Goal: Answer question/provide support: Share knowledge or assist other users

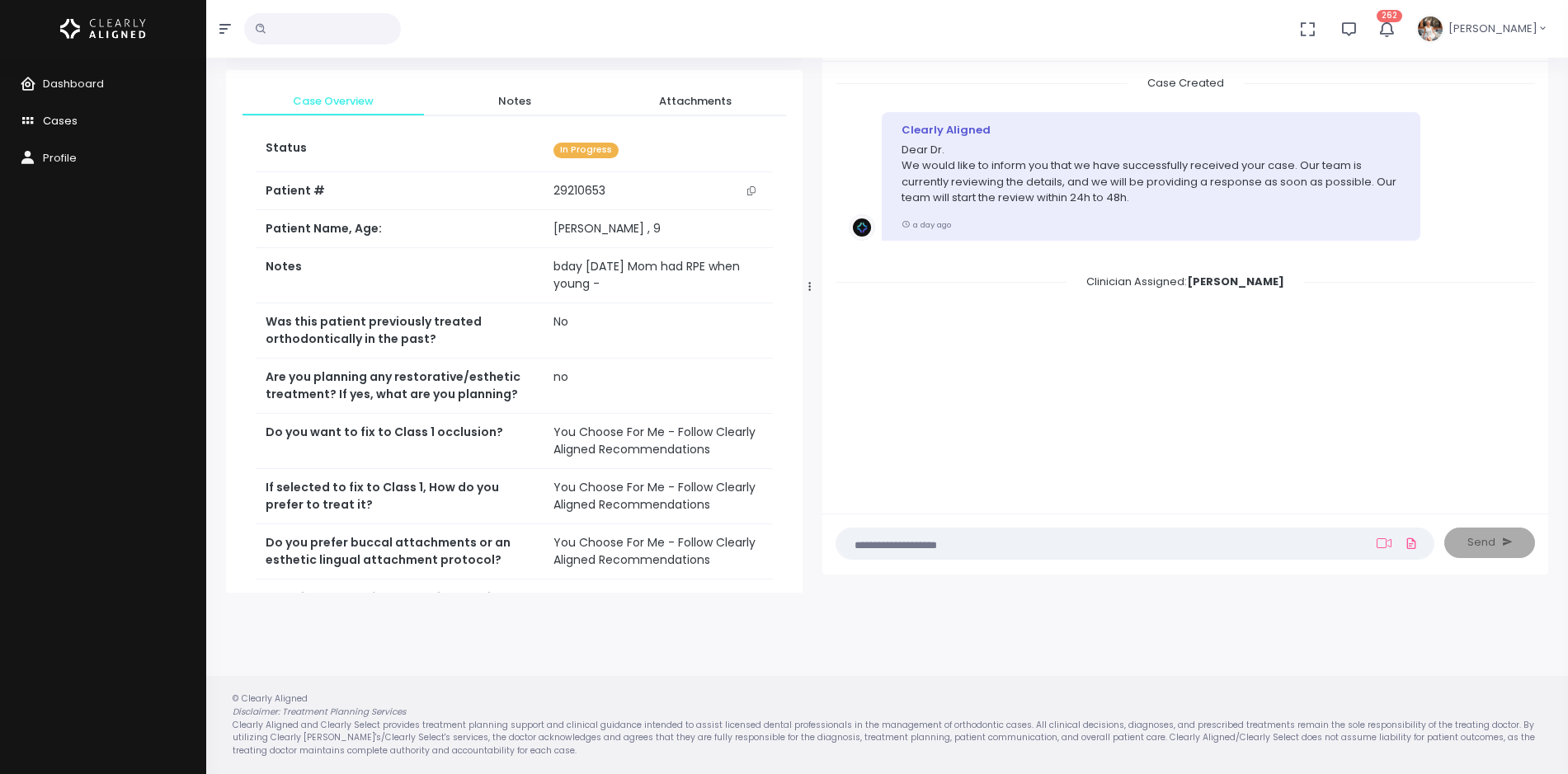
scroll to position [399, 0]
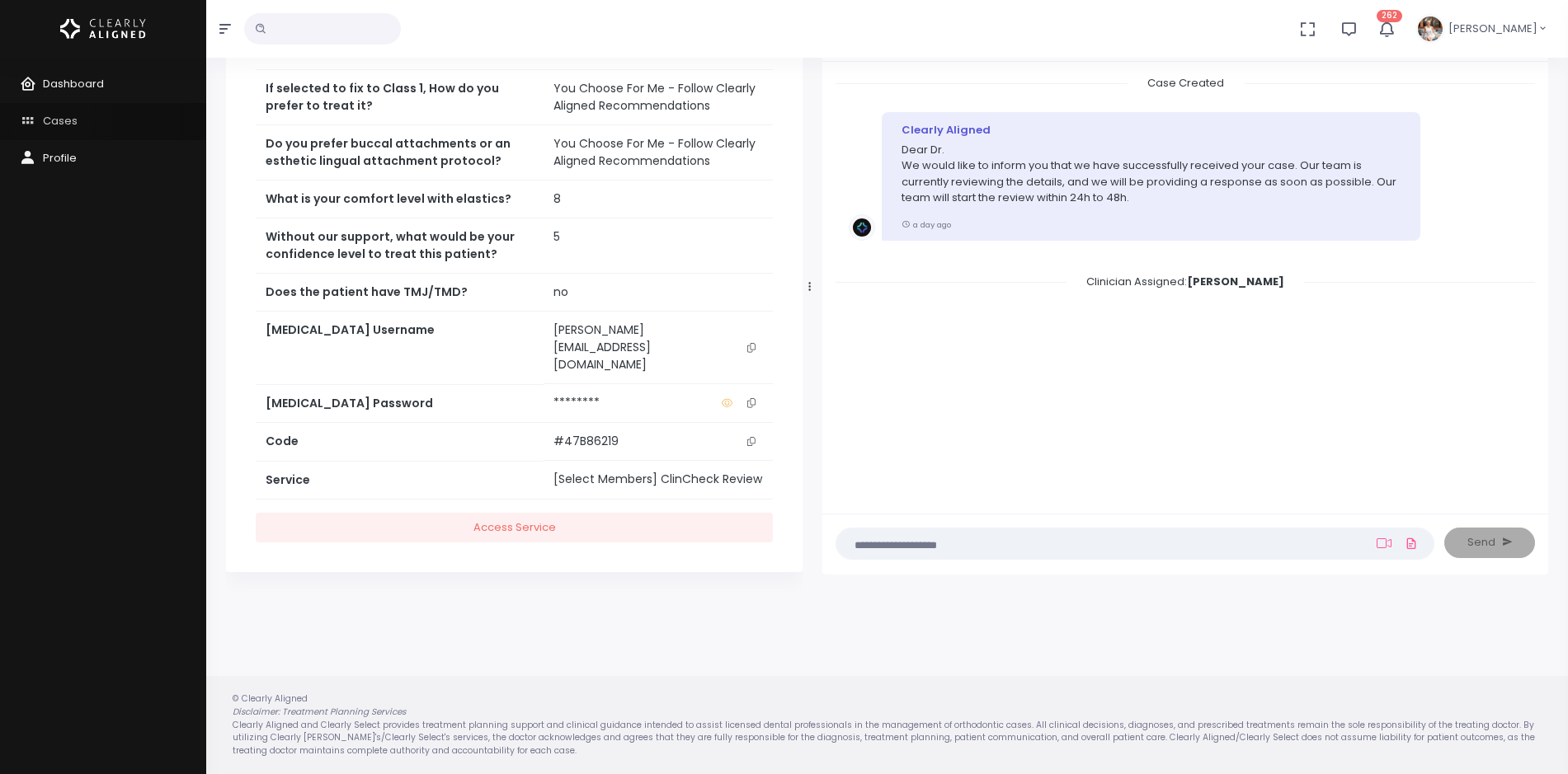
click at [51, 116] on span "Cases" at bounding box center [61, 120] width 35 height 16
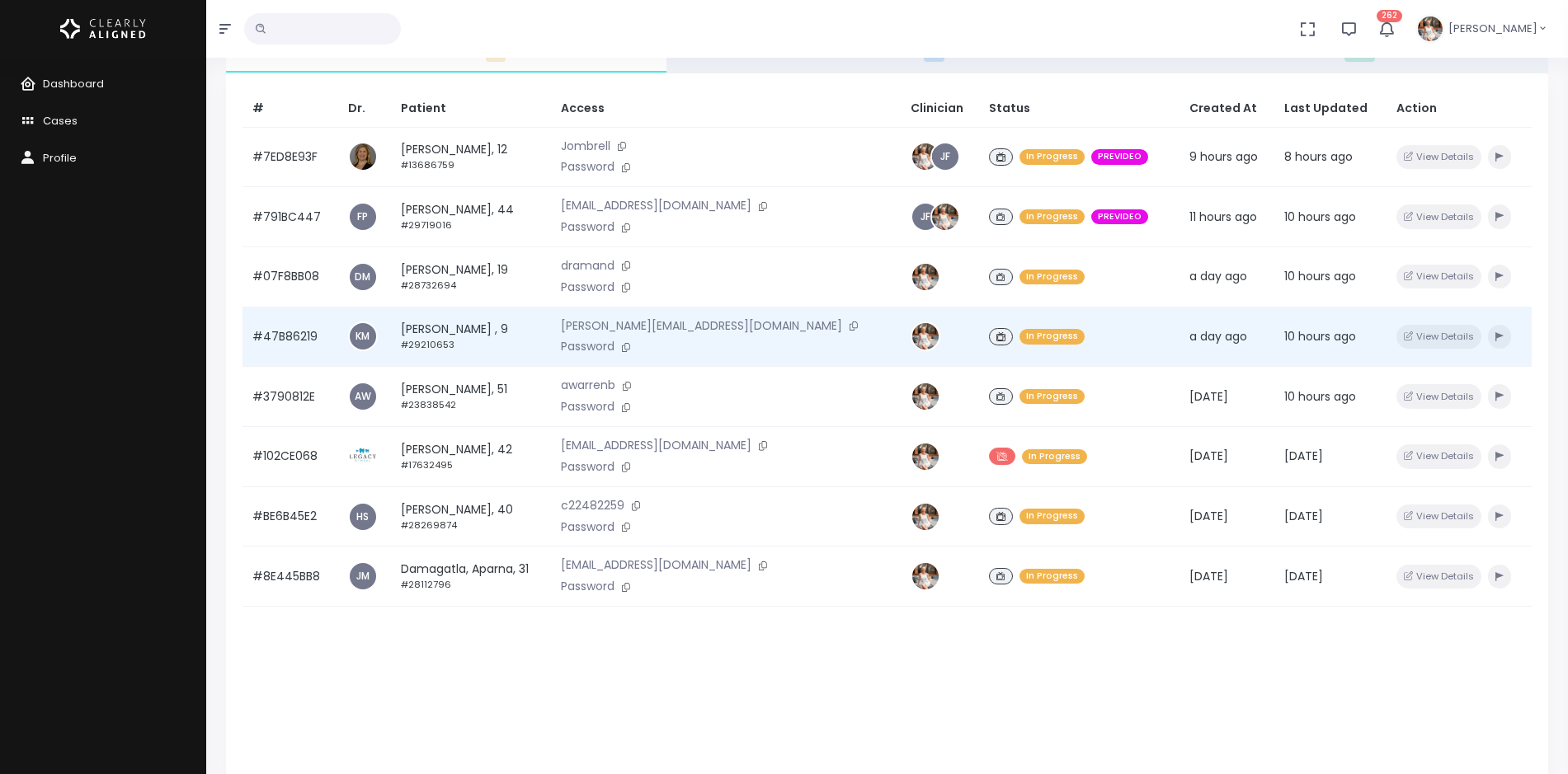
scroll to position [206, 0]
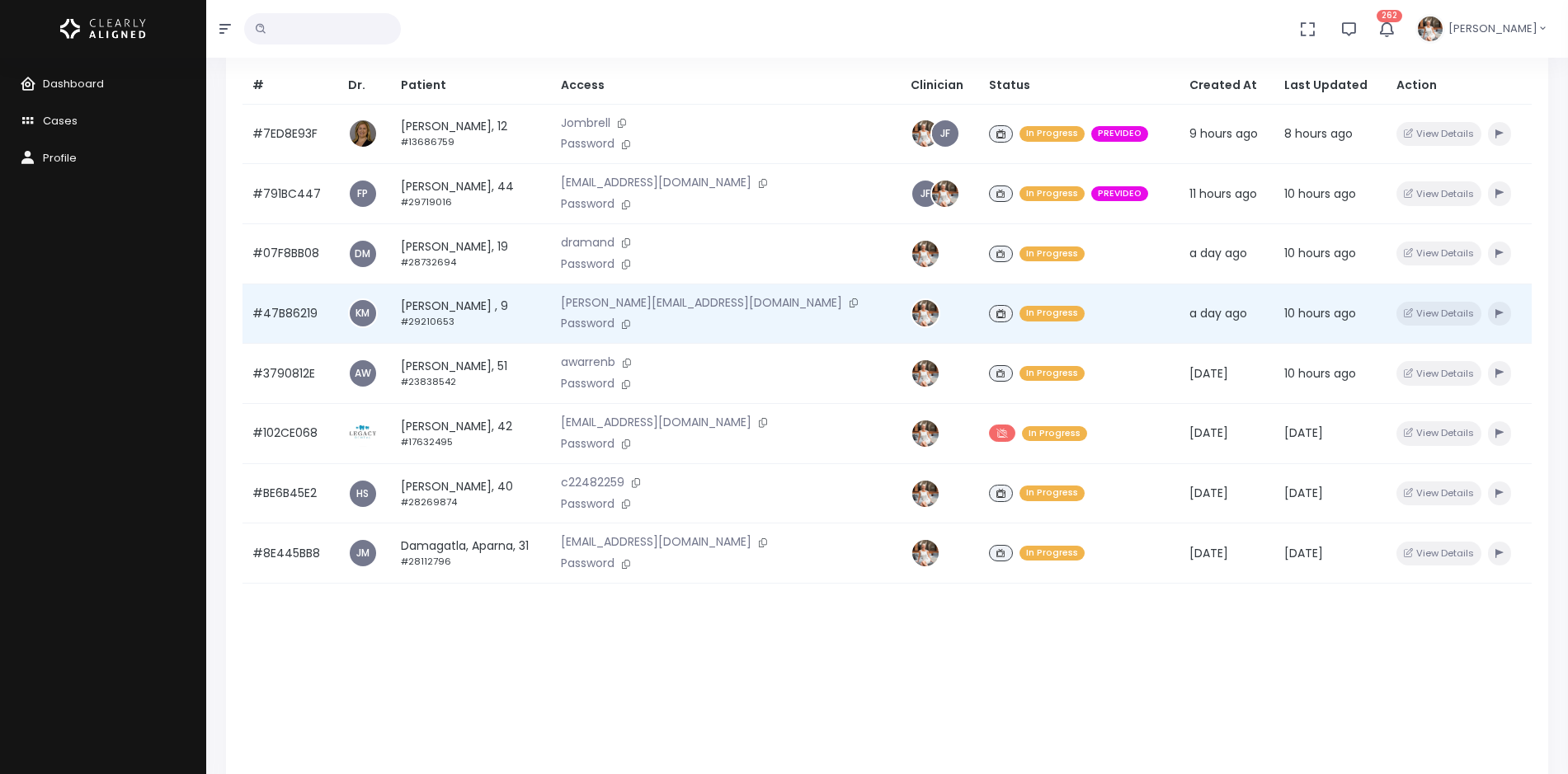
click at [285, 310] on td "#47B86219" at bounding box center [290, 314] width 95 height 61
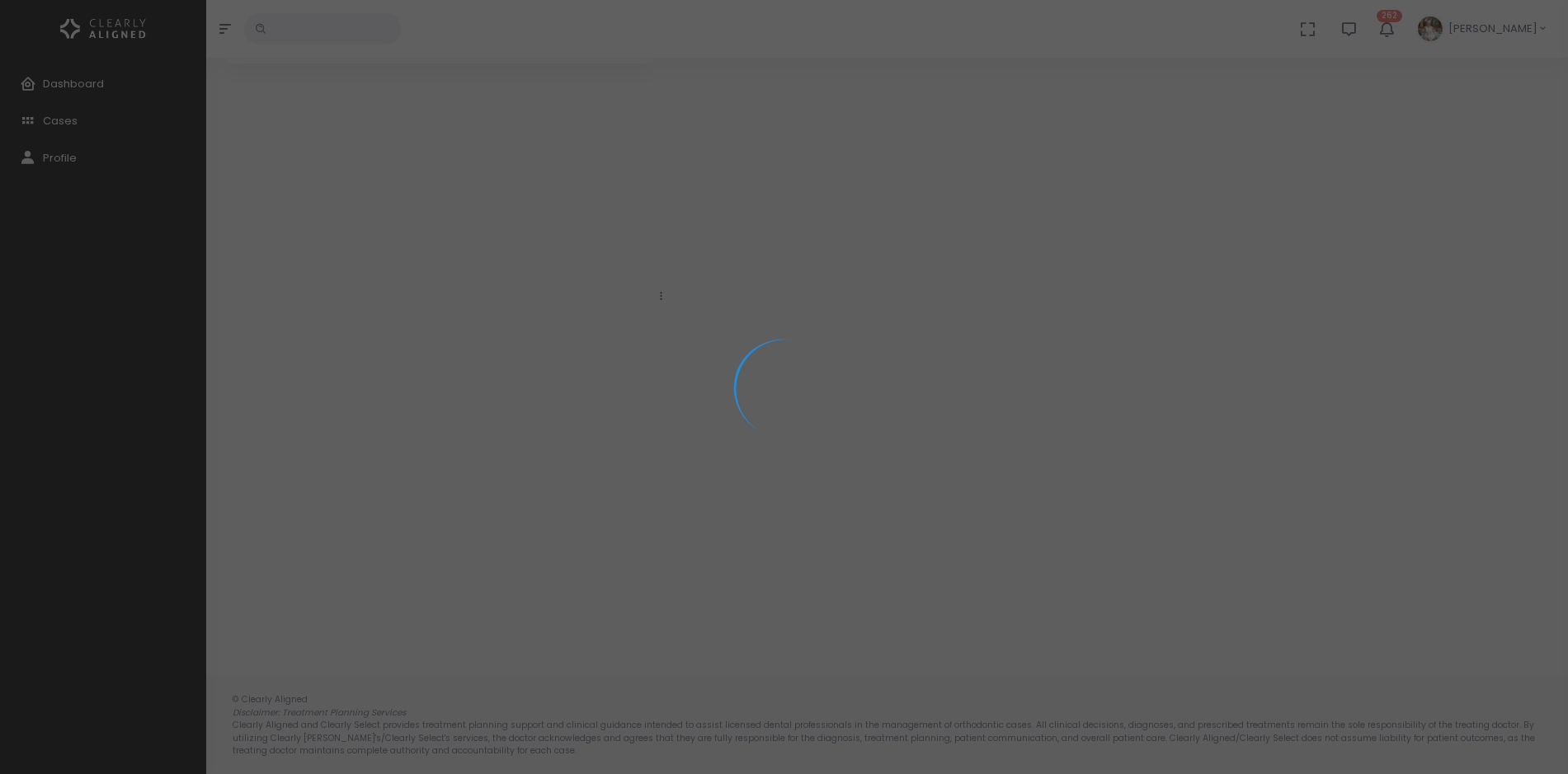
scroll to position [132, 0]
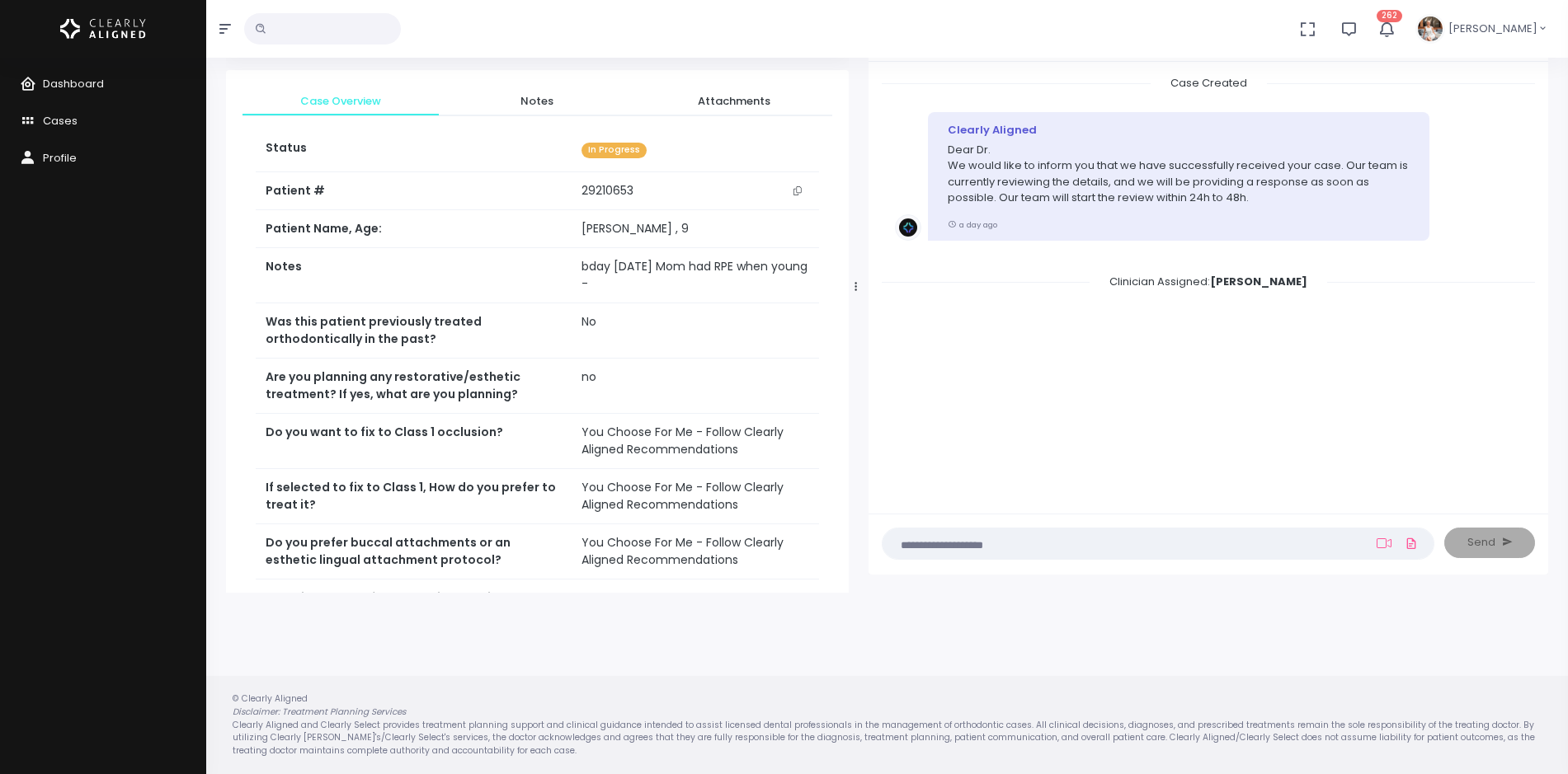
drag, startPoint x: 660, startPoint y: 291, endPoint x: 855, endPoint y: 292, distance: 195.0
click at [855, 292] on div at bounding box center [856, 287] width 8 height 599
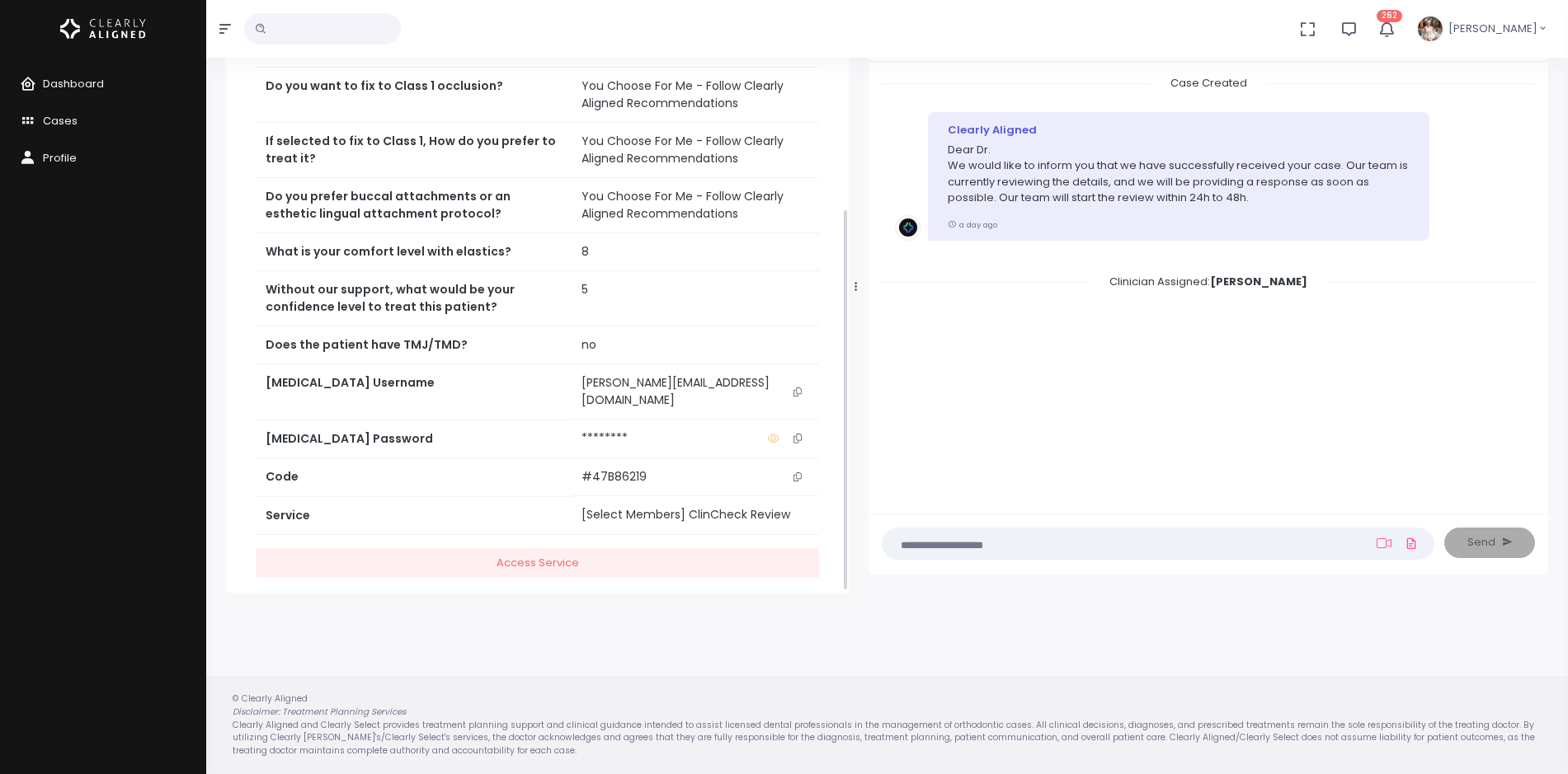
scroll to position [364, 0]
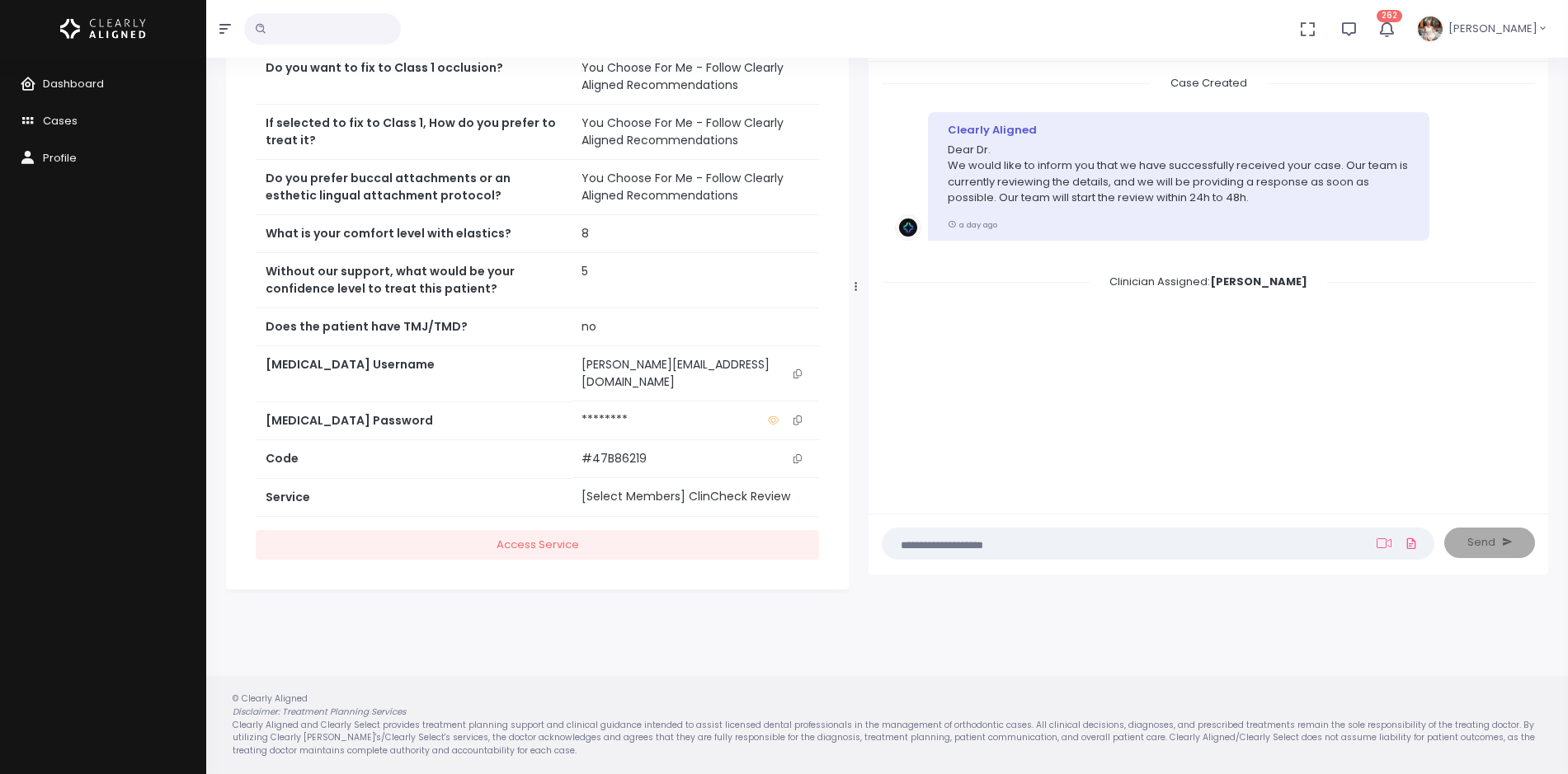
click at [796, 370] on icon "scrollable content" at bounding box center [797, 374] width 8 height 9
click at [1382, 545] on icon at bounding box center [1385, 543] width 15 height 13
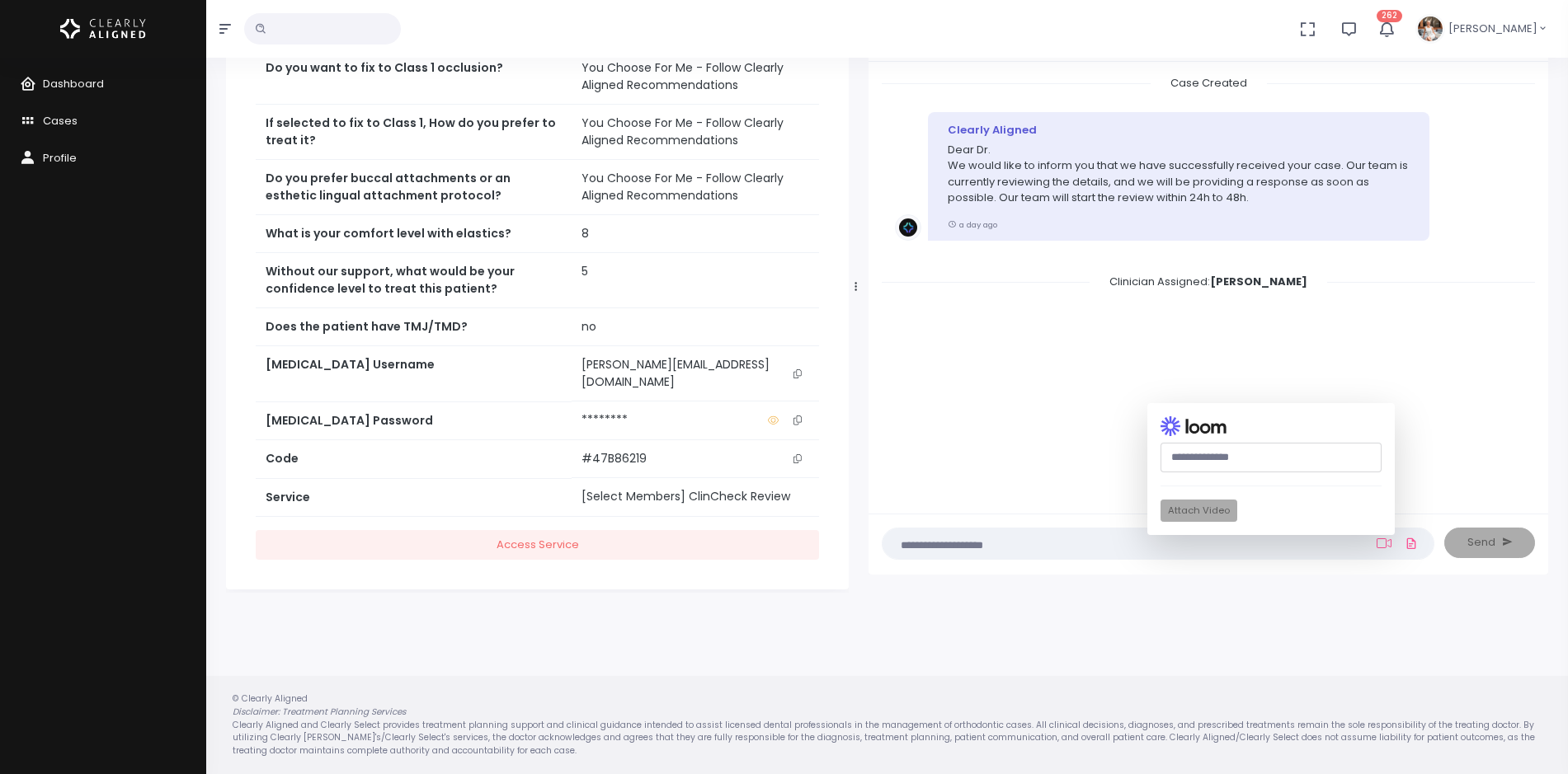
click at [1274, 455] on input "text" at bounding box center [1271, 458] width 221 height 30
paste input "**********"
type input "**********"
click at [1212, 512] on button "Attach Video" at bounding box center [1199, 511] width 77 height 22
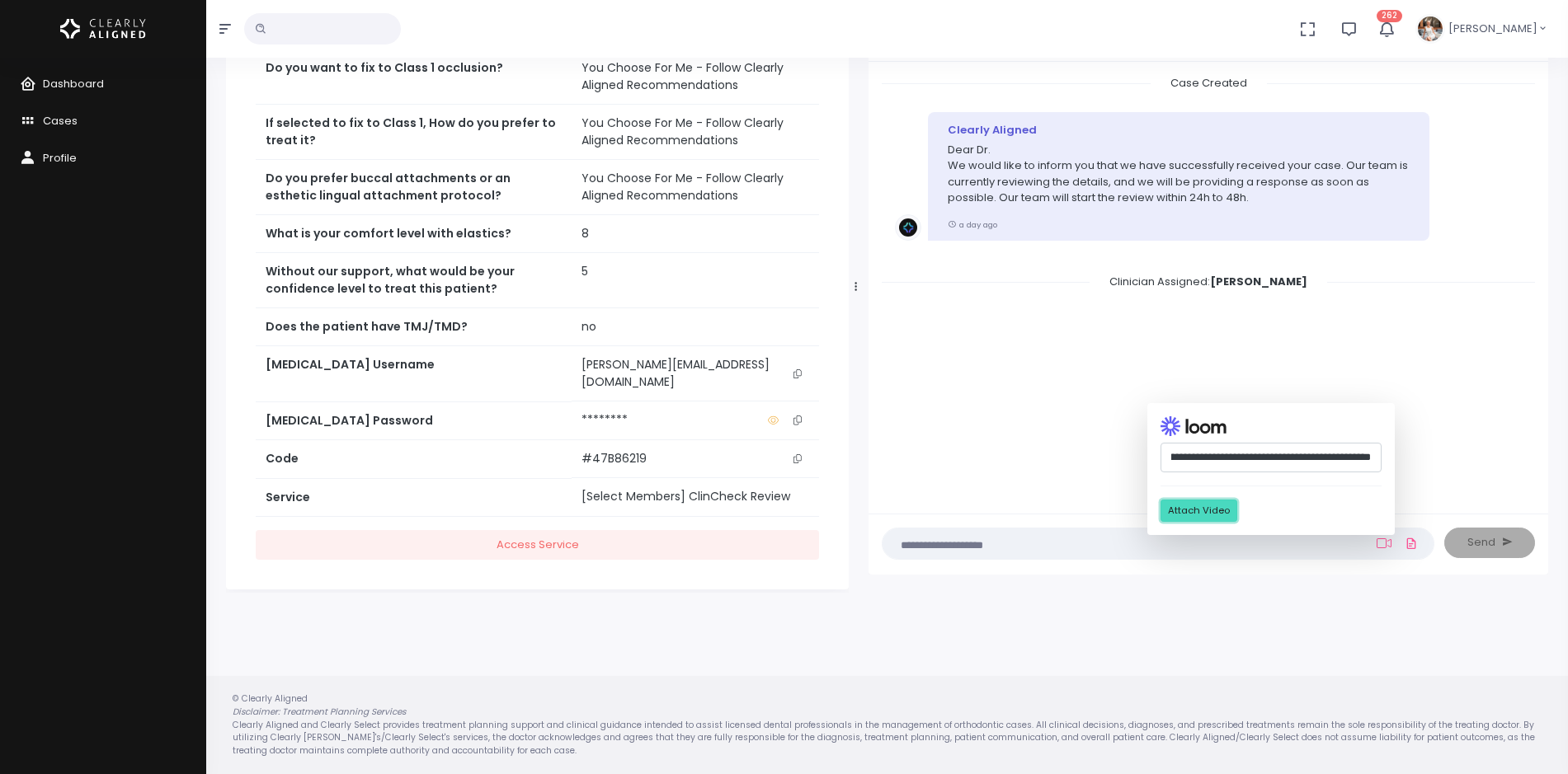
scroll to position [0, 0]
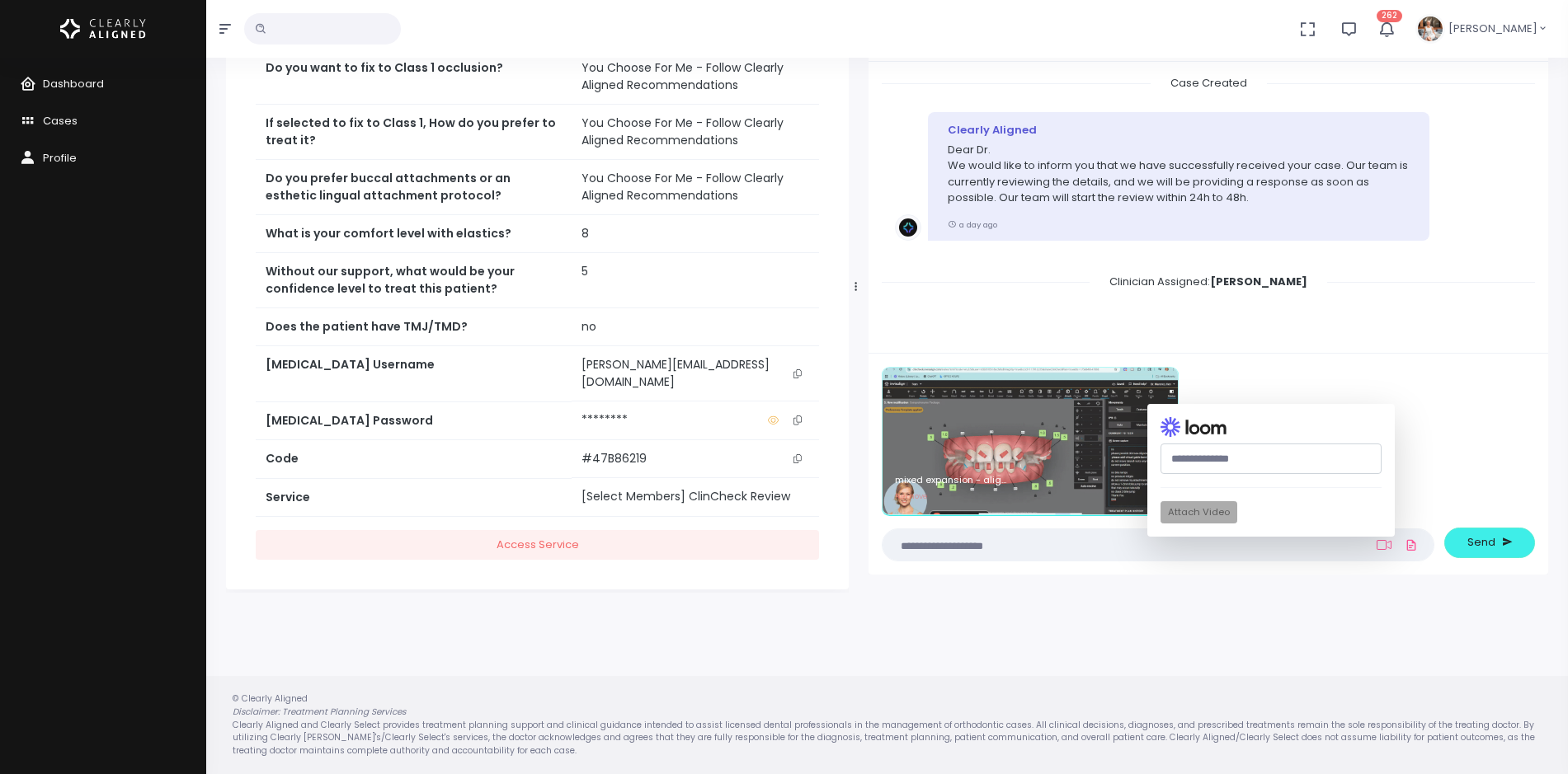
click at [1060, 544] on textarea at bounding box center [1126, 545] width 467 height 18
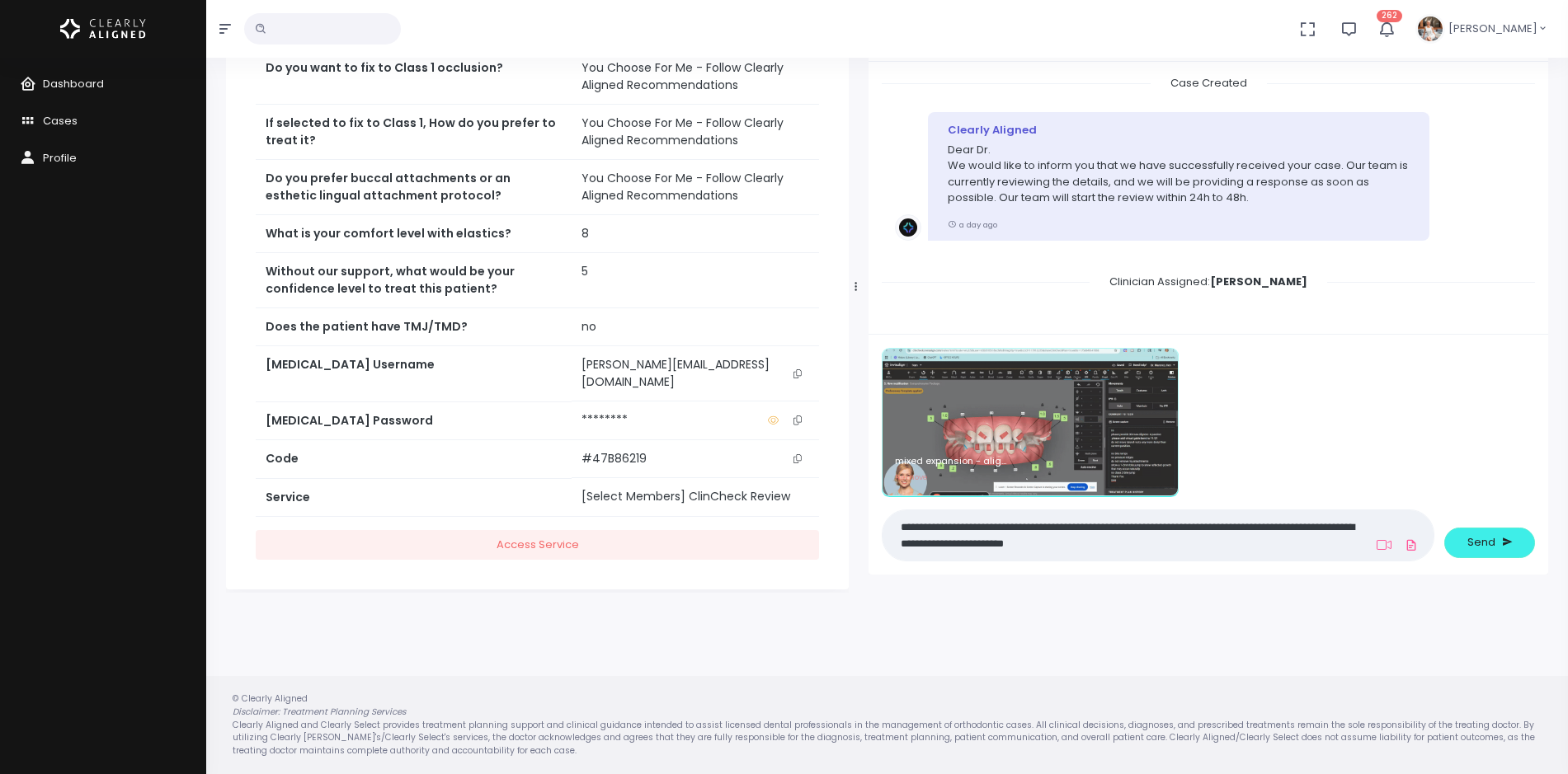
click at [1061, 544] on textarea "**********" at bounding box center [1126, 536] width 467 height 37
click at [1210, 547] on textarea "**********" at bounding box center [1126, 536] width 467 height 37
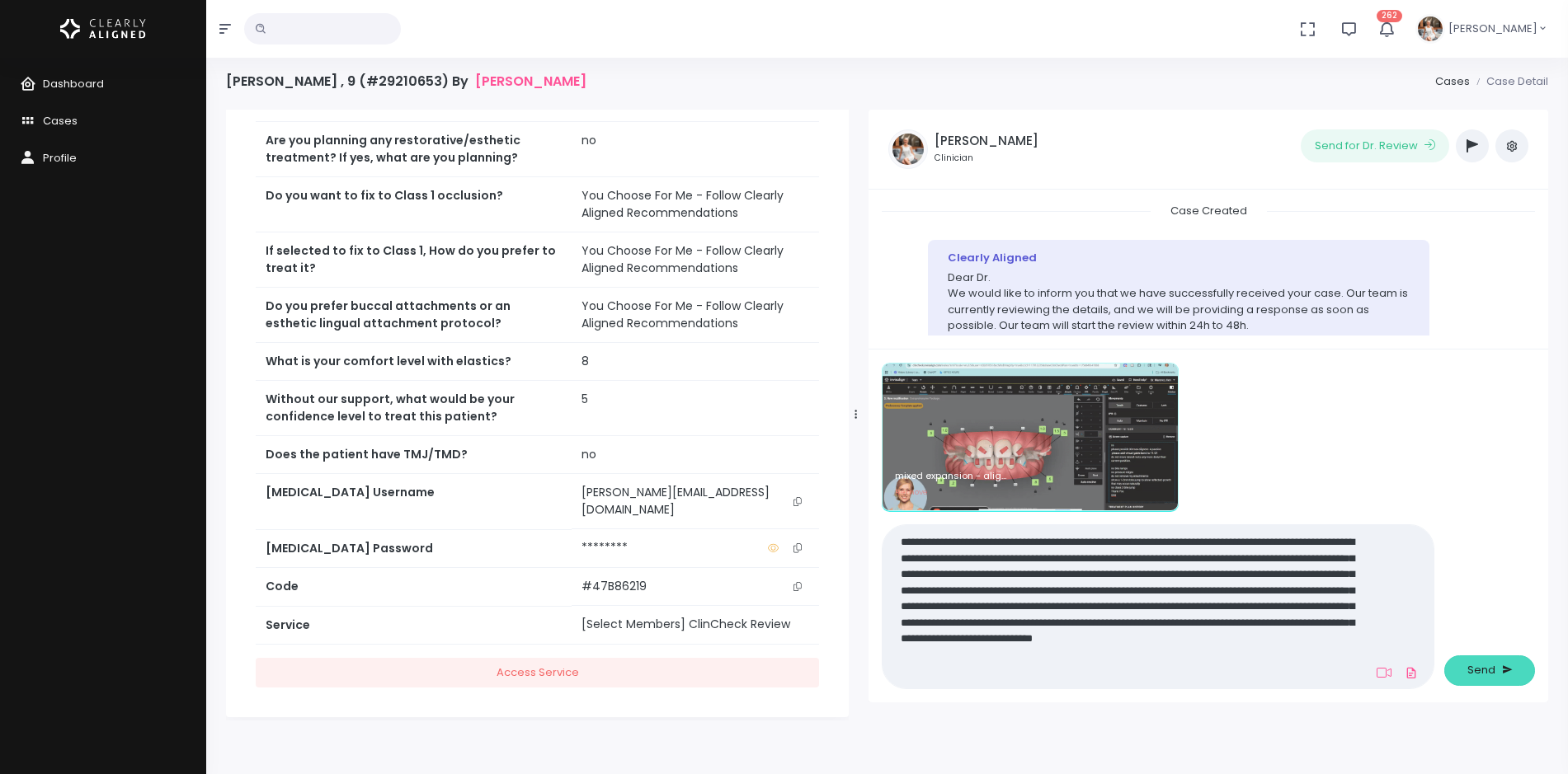
type textarea "**********"
click at [1470, 674] on span "Send" at bounding box center [1482, 670] width 28 height 17
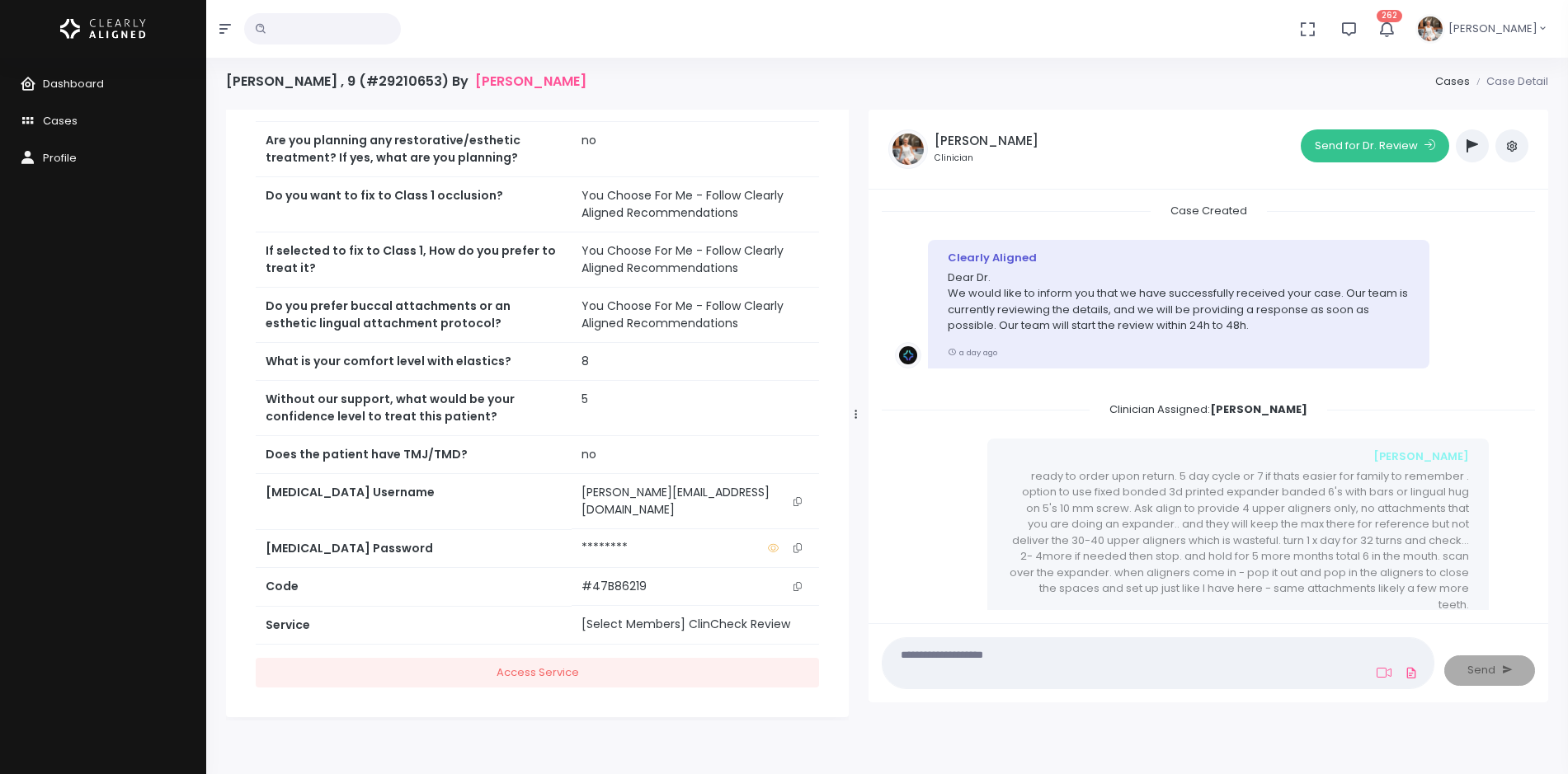
click at [1354, 147] on button "Send for Dr. Review" at bounding box center [1375, 146] width 149 height 33
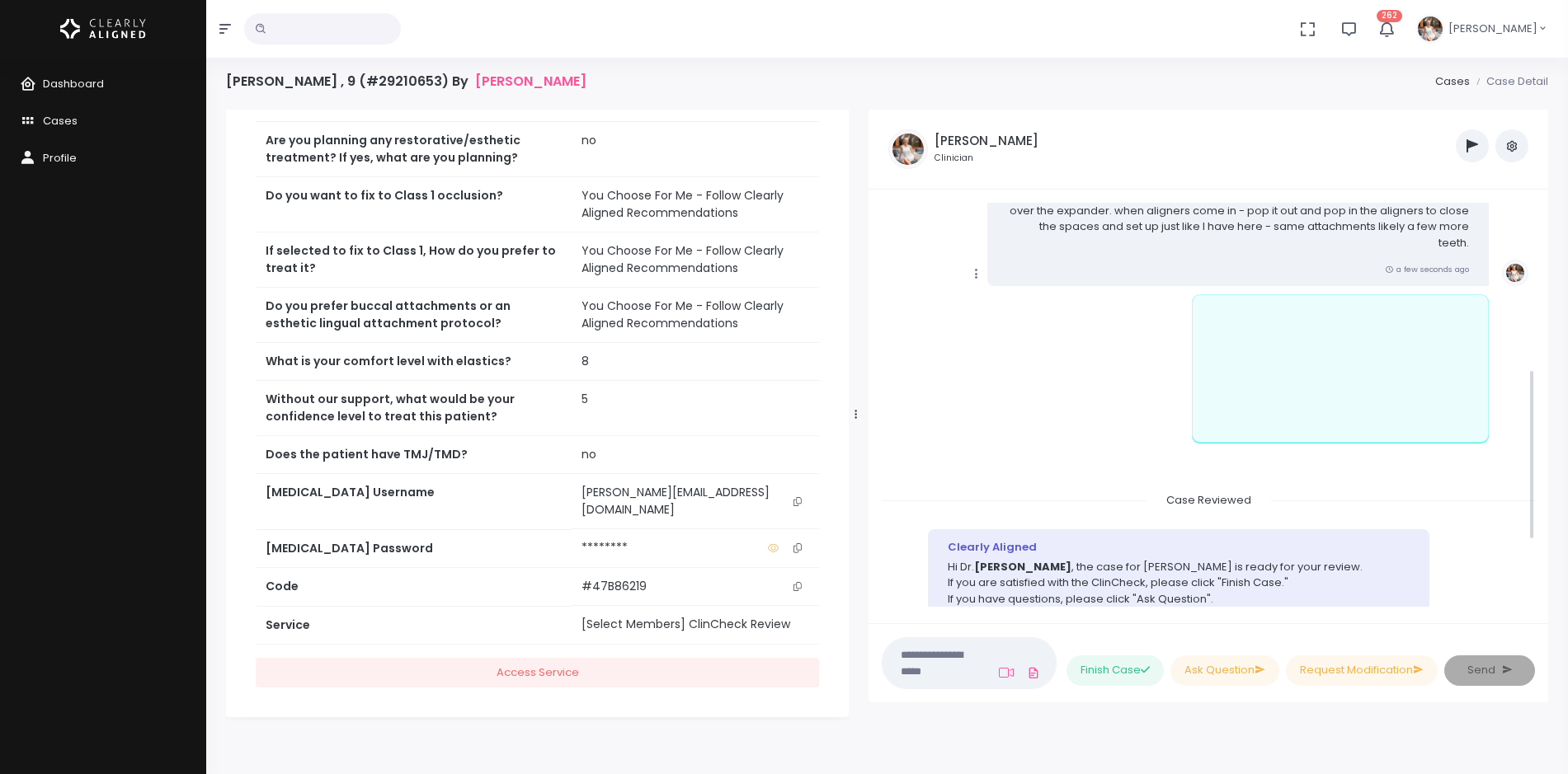
scroll to position [341, 0]
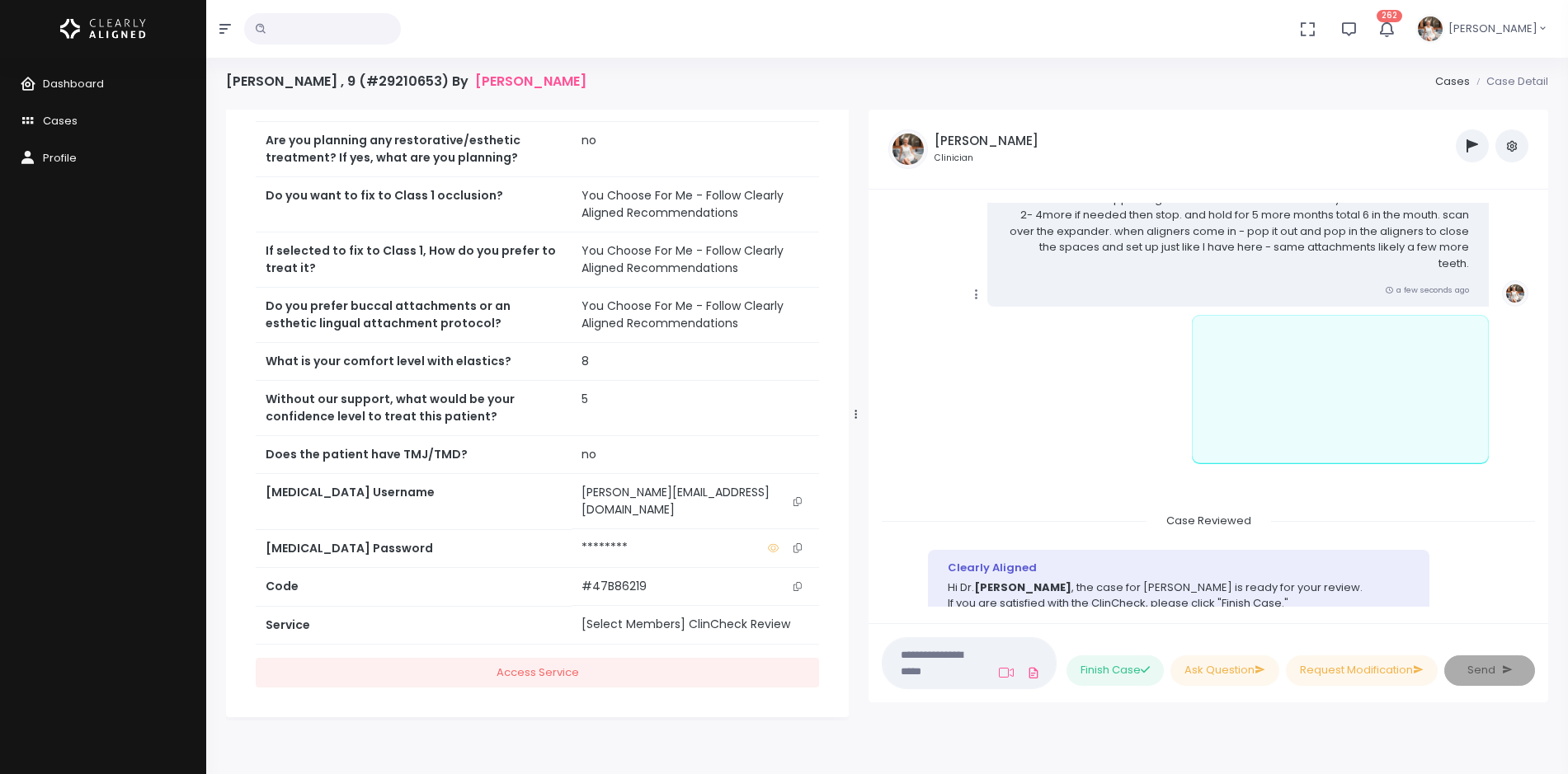
click at [974, 294] on icon "scrollable content" at bounding box center [977, 294] width 15 height 15
click at [1002, 324] on link "Mark as Video Review" at bounding box center [1052, 327] width 172 height 26
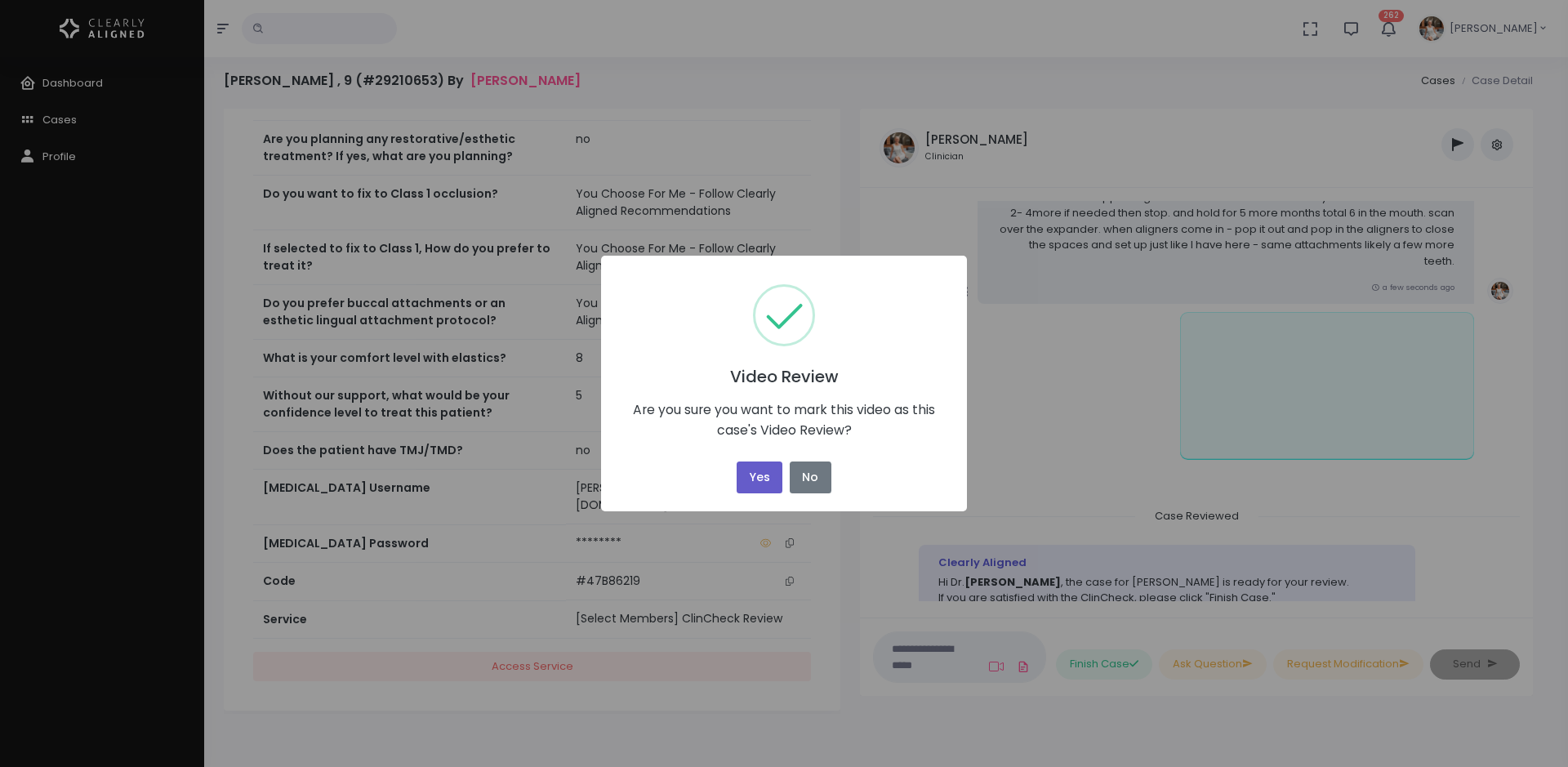
click at [768, 469] on button "Yes" at bounding box center [759, 477] width 45 height 32
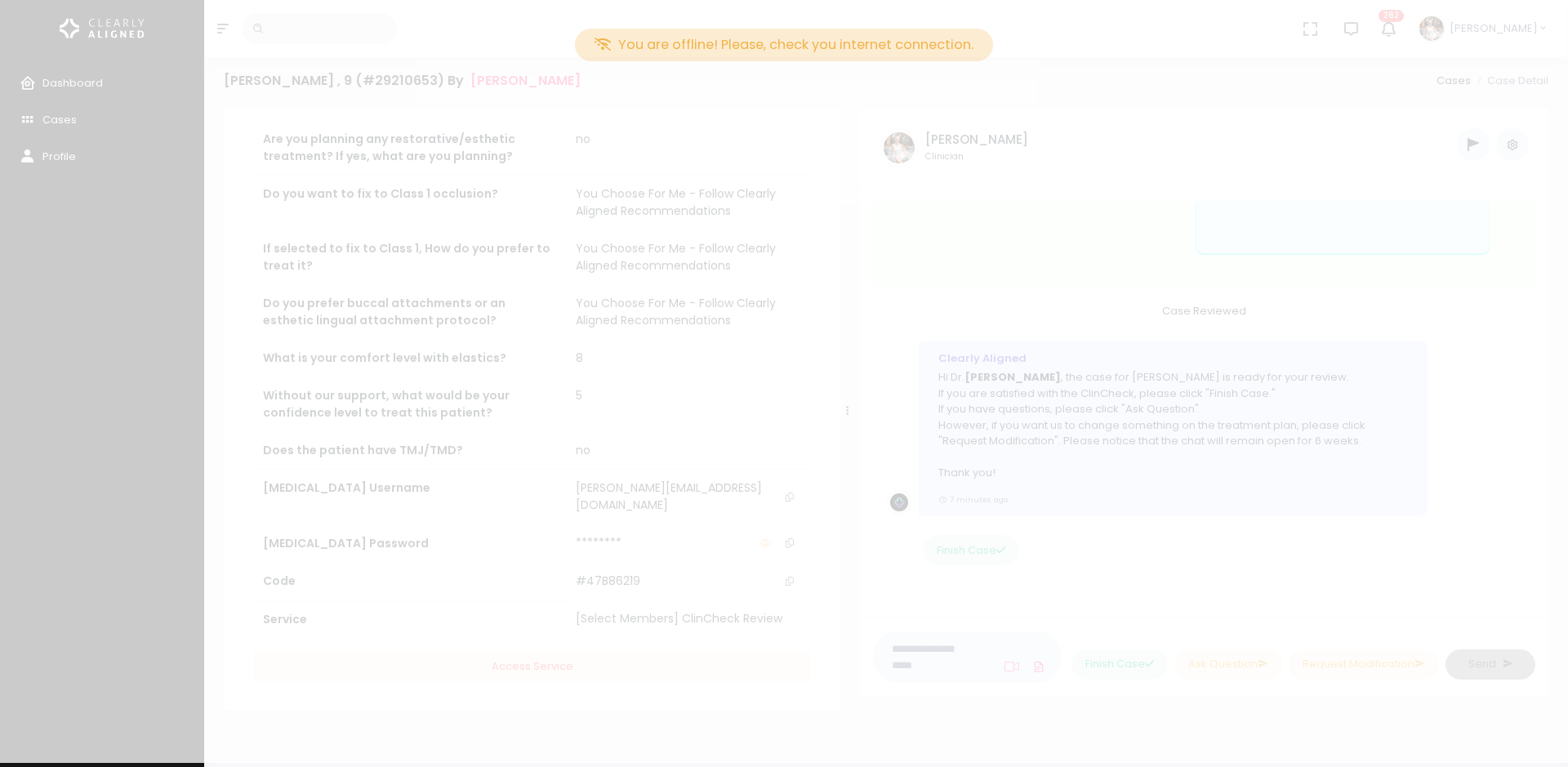
scroll to position [543, 0]
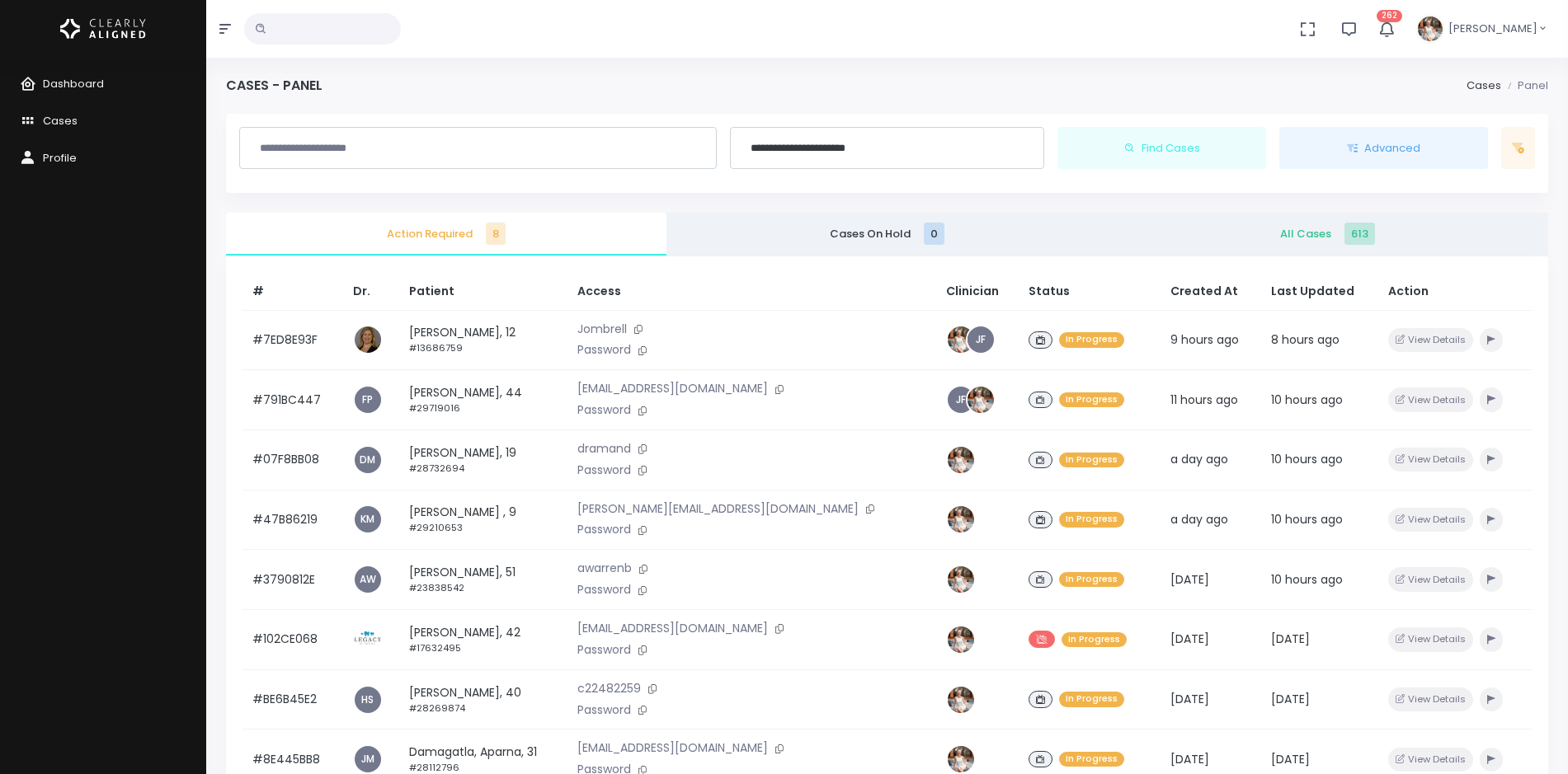
scroll to position [206, 0]
